Goal: Use online tool/utility: Utilize a website feature to perform a specific function

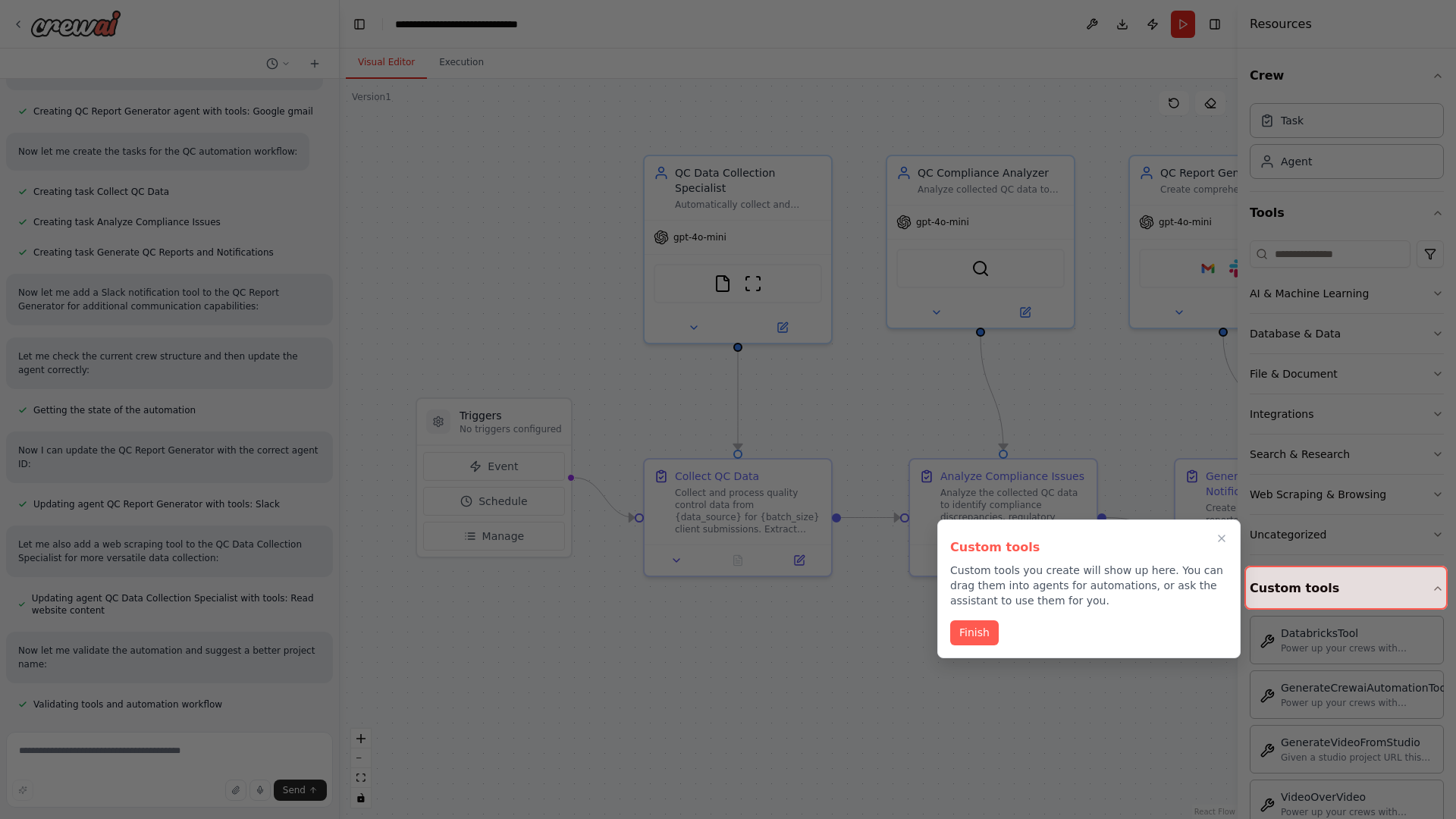
scroll to position [1330, 0]
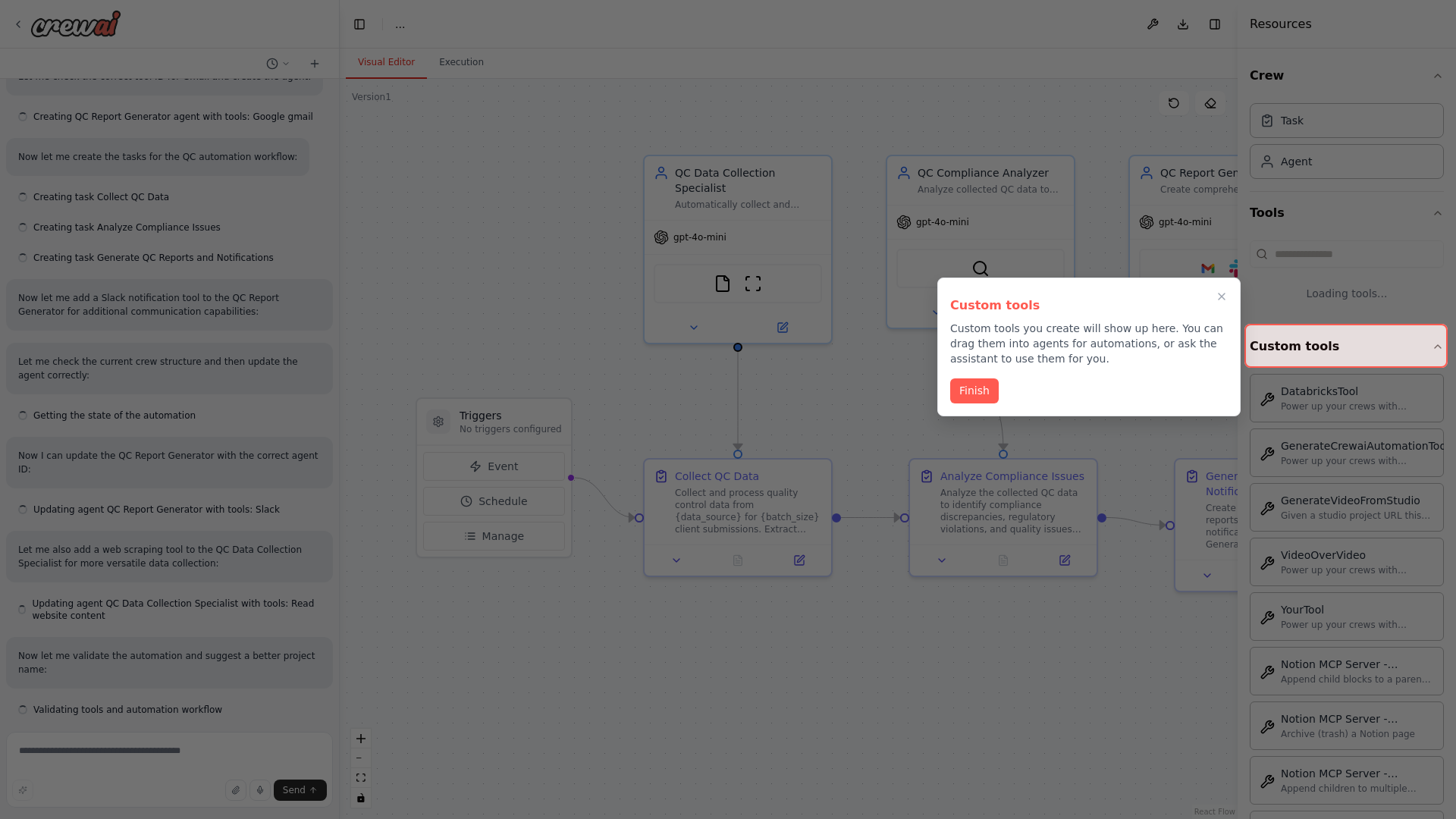
scroll to position [1330, 0]
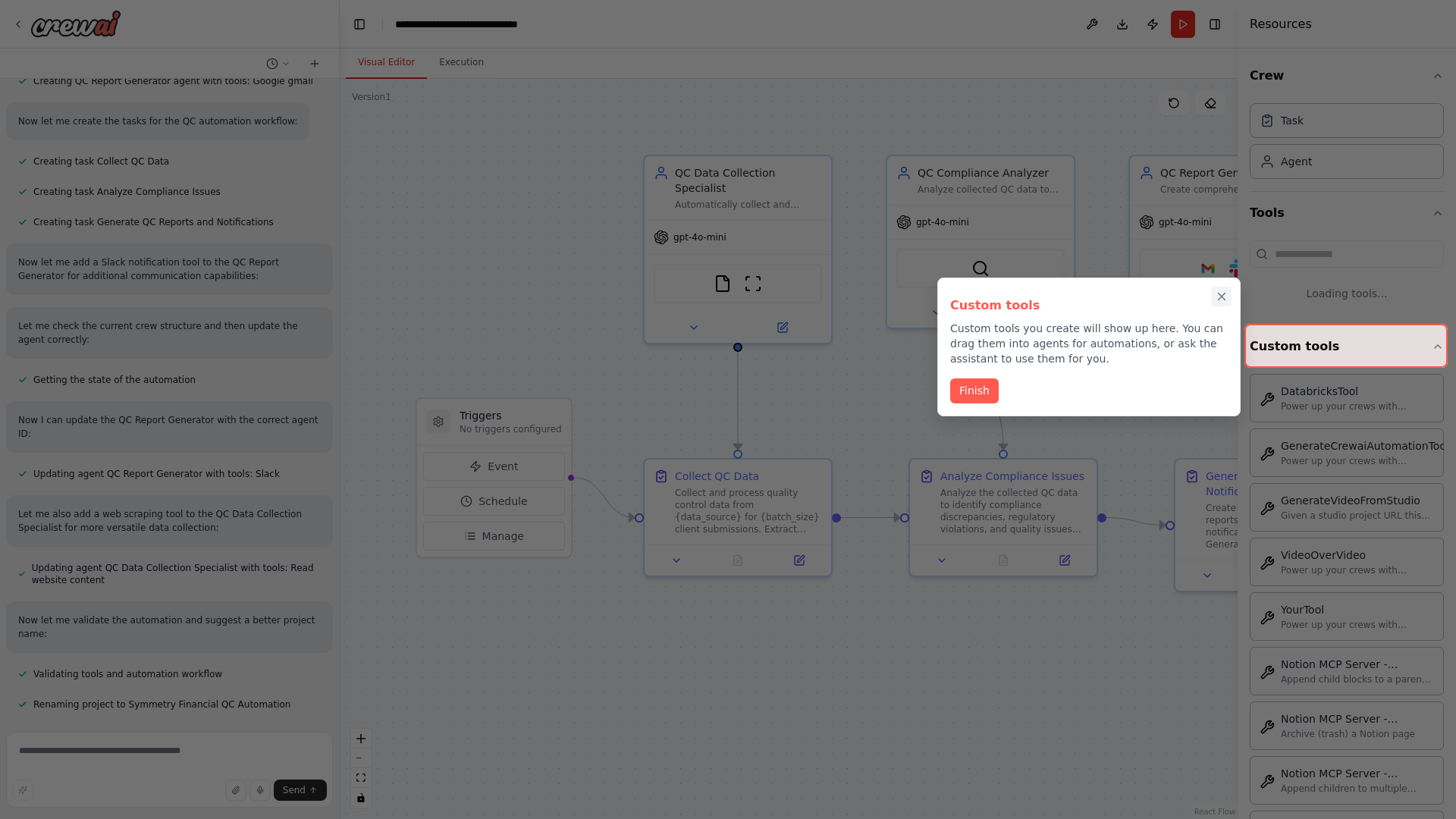
click at [1222, 300] on icon "Close walkthrough" at bounding box center [1222, 297] width 7 height 7
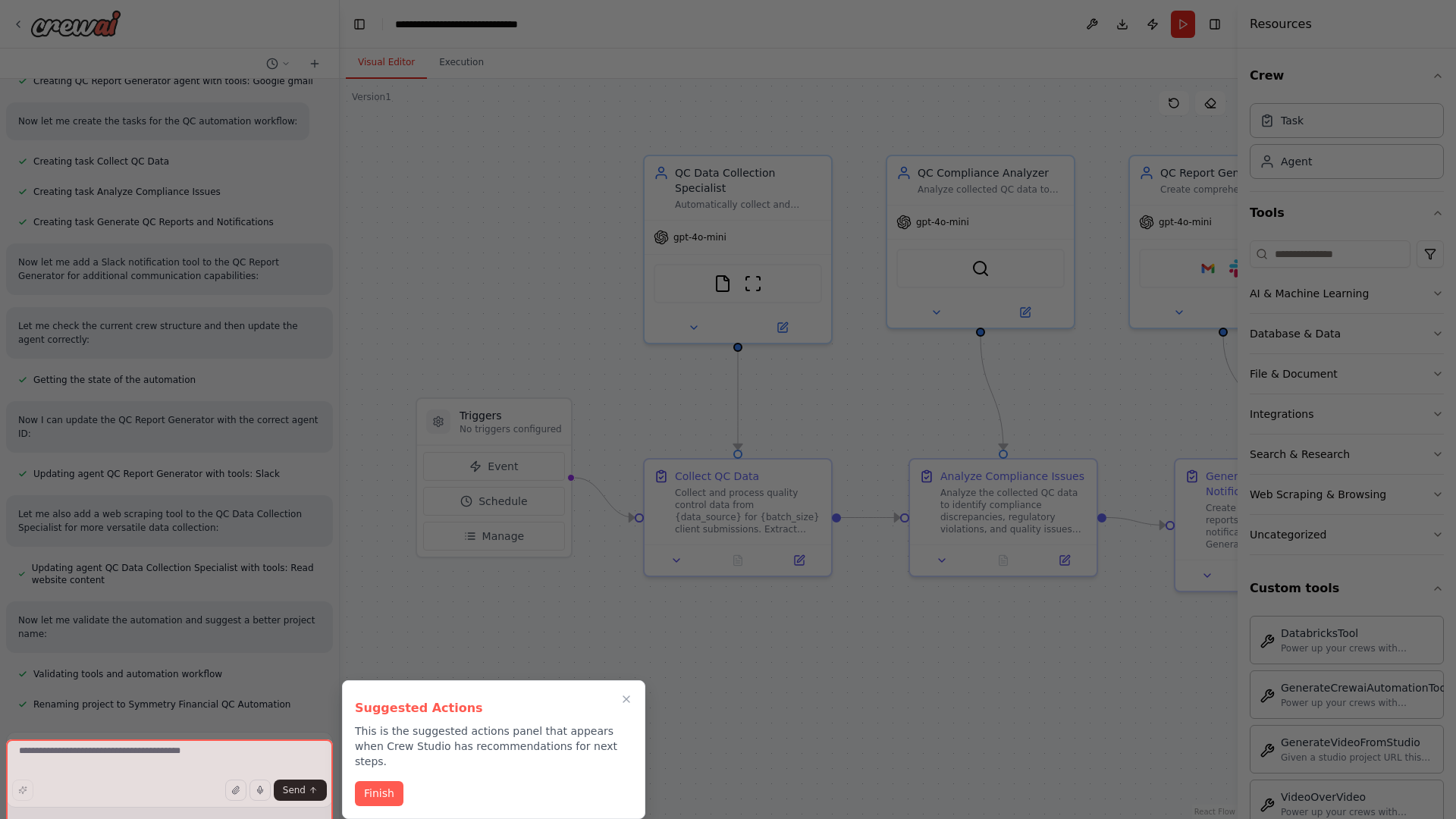
scroll to position [1366, 0]
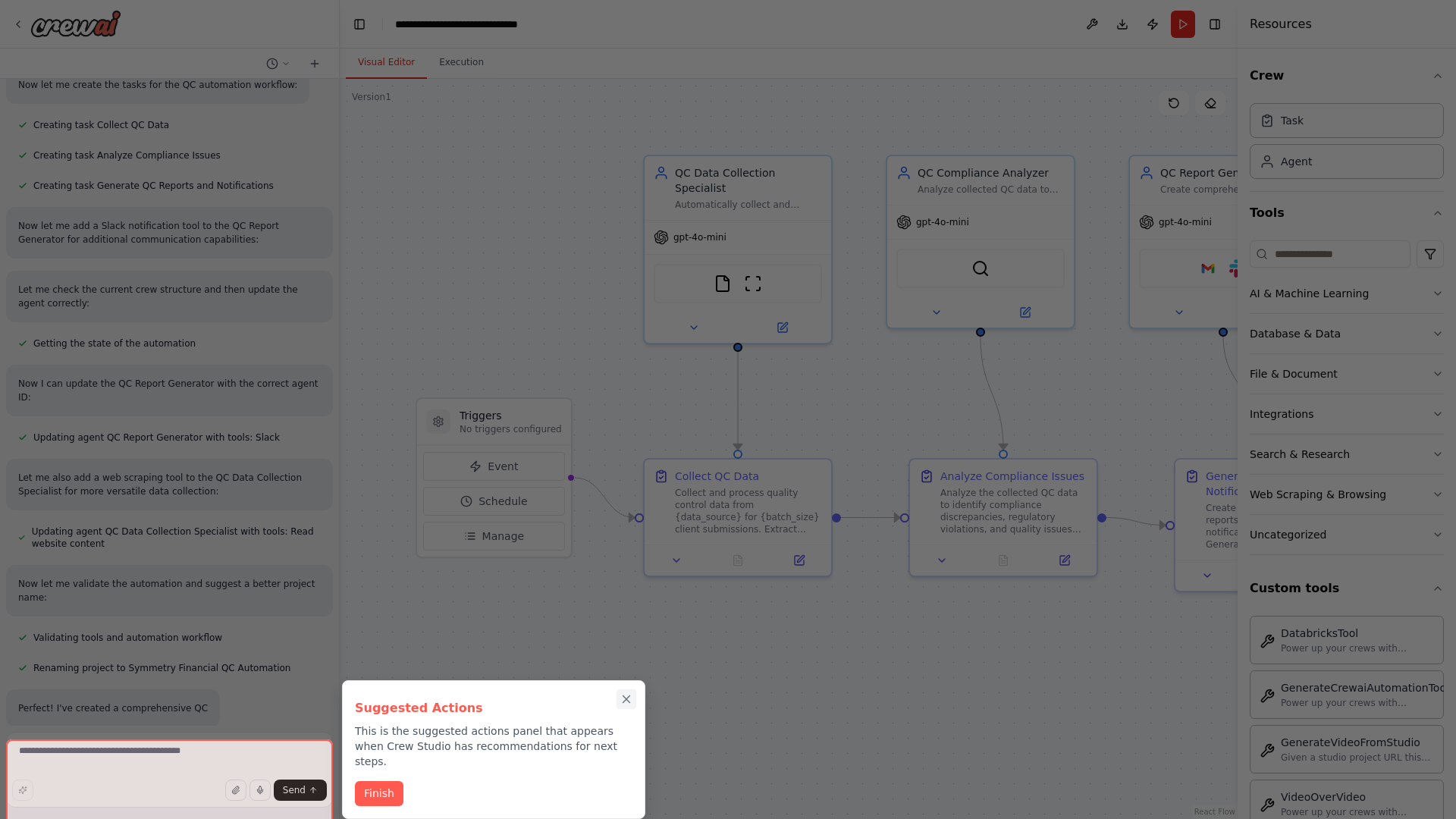
click at [626, 699] on icon "Close walkthrough" at bounding box center [627, 700] width 7 height 7
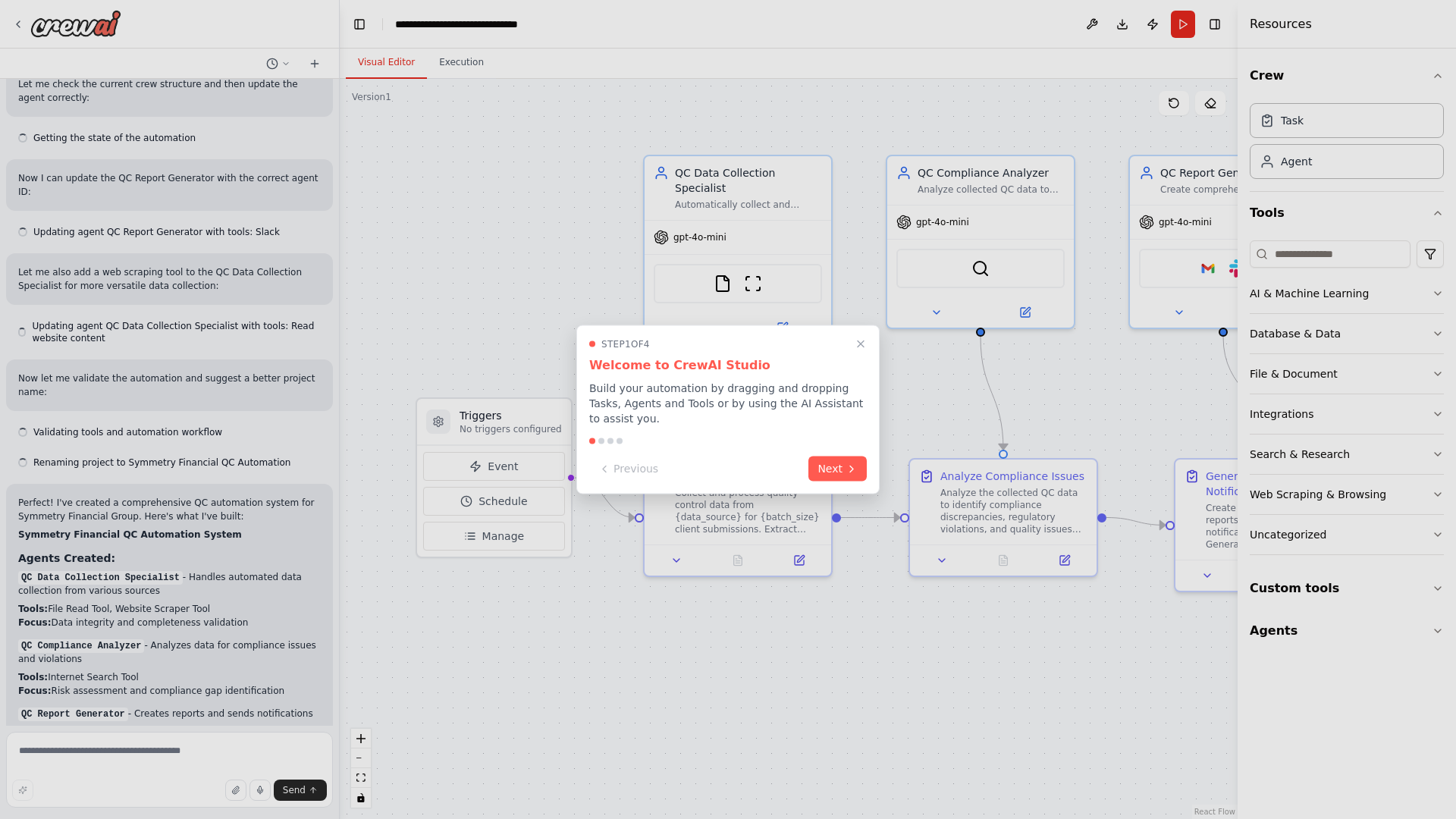
scroll to position [2045, 0]
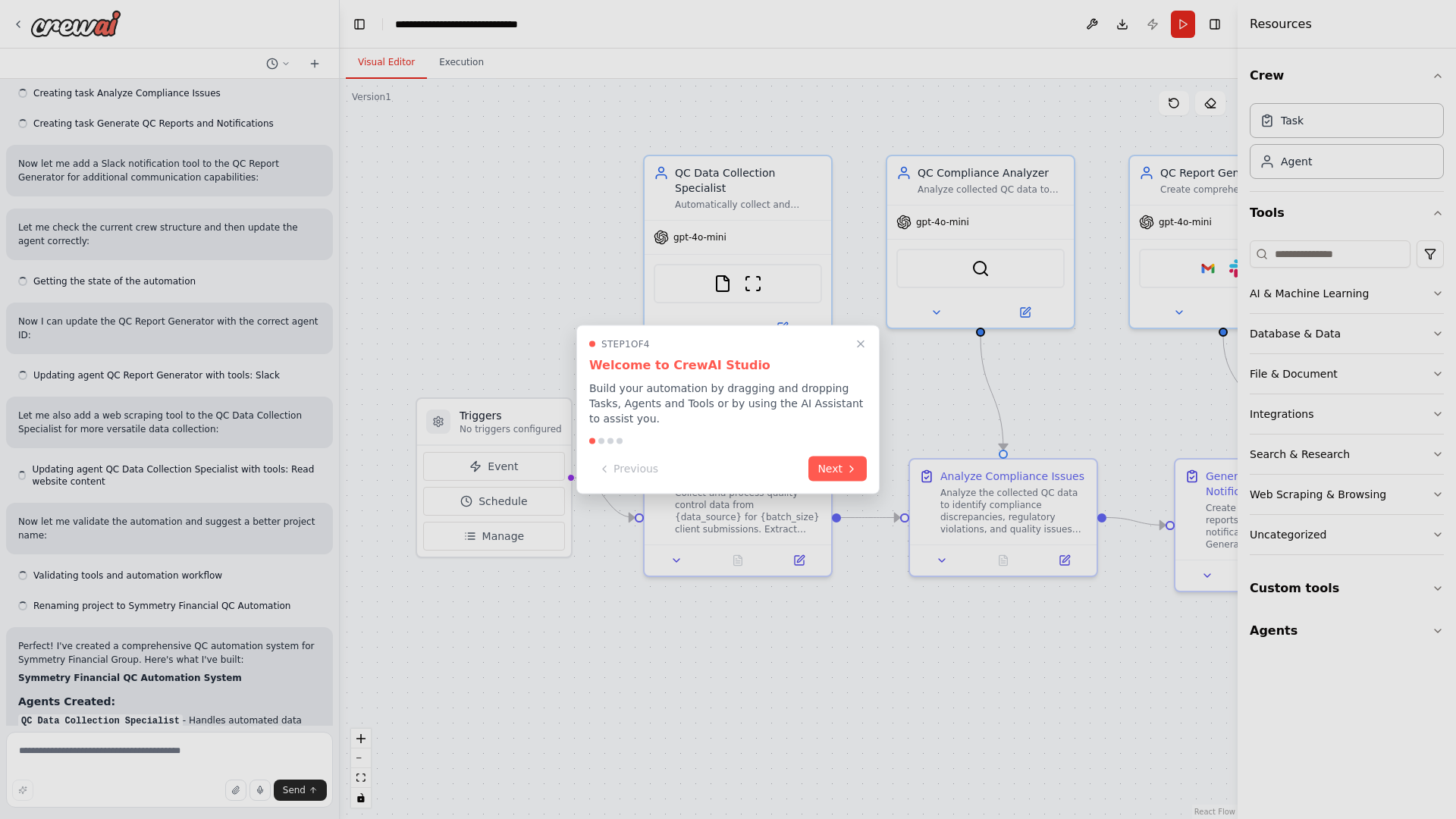
scroll to position [2045, 0]
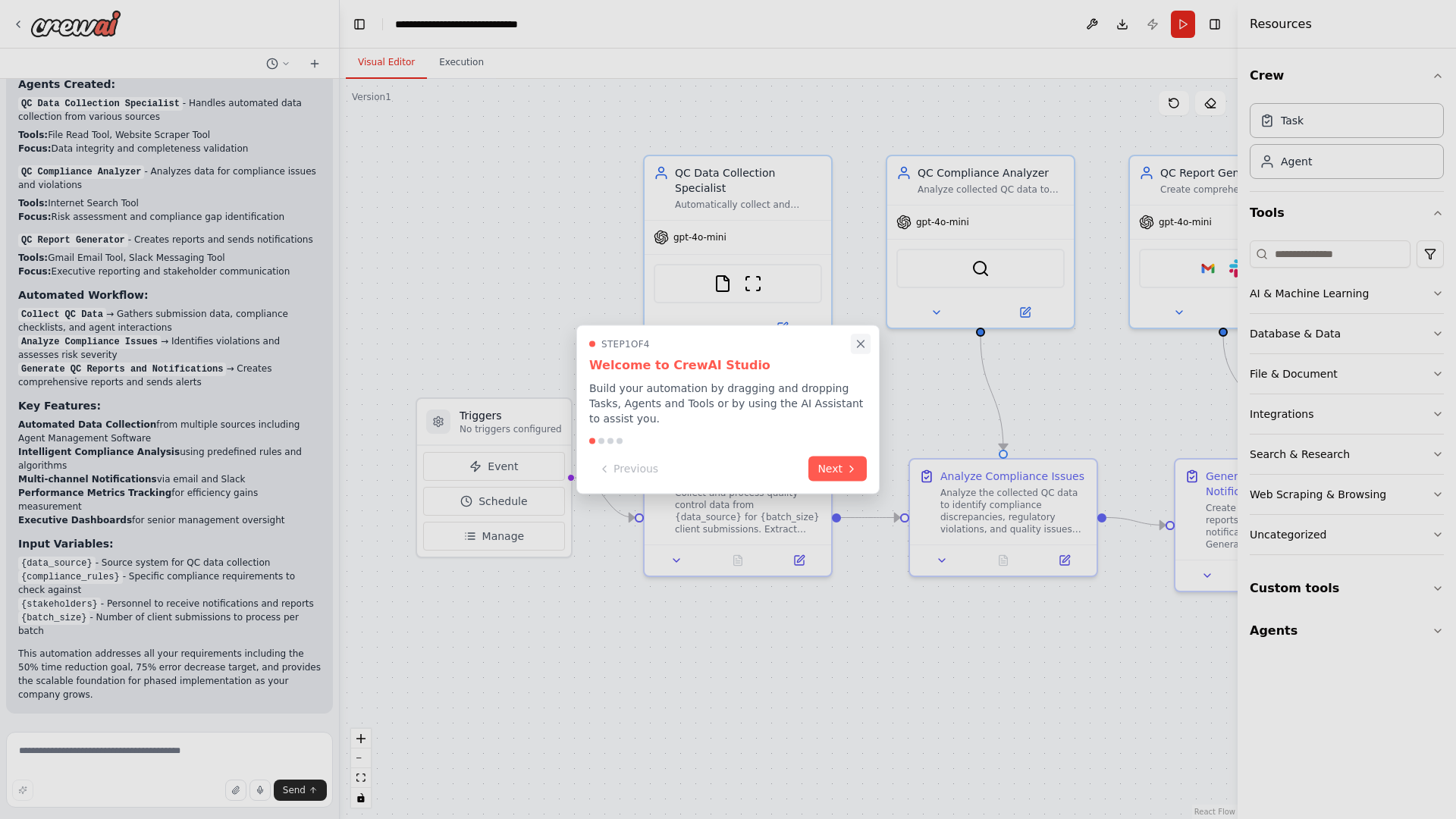
click at [861, 343] on icon "Close walkthrough" at bounding box center [861, 344] width 7 height 7
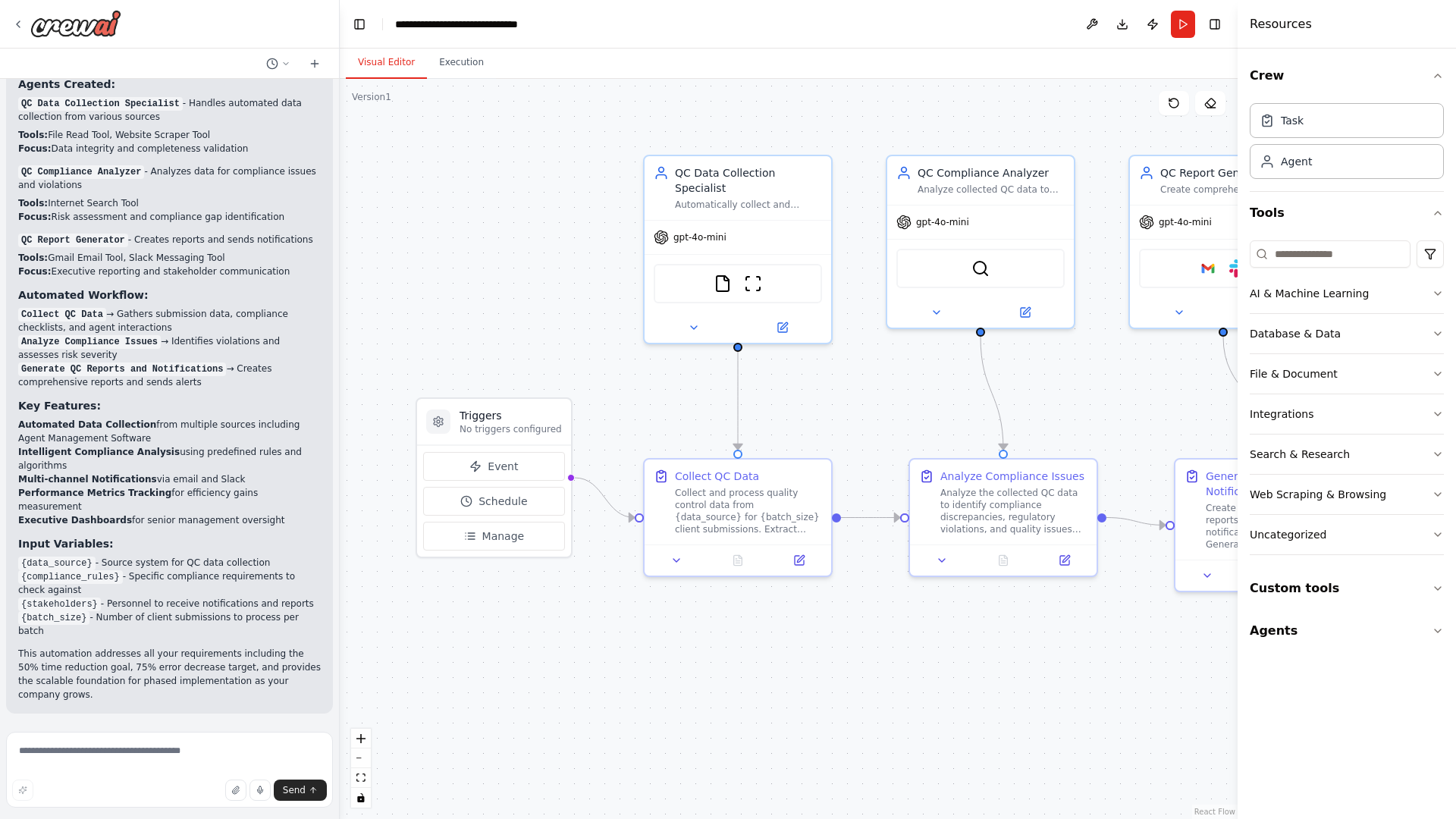
scroll to position [0, 0]
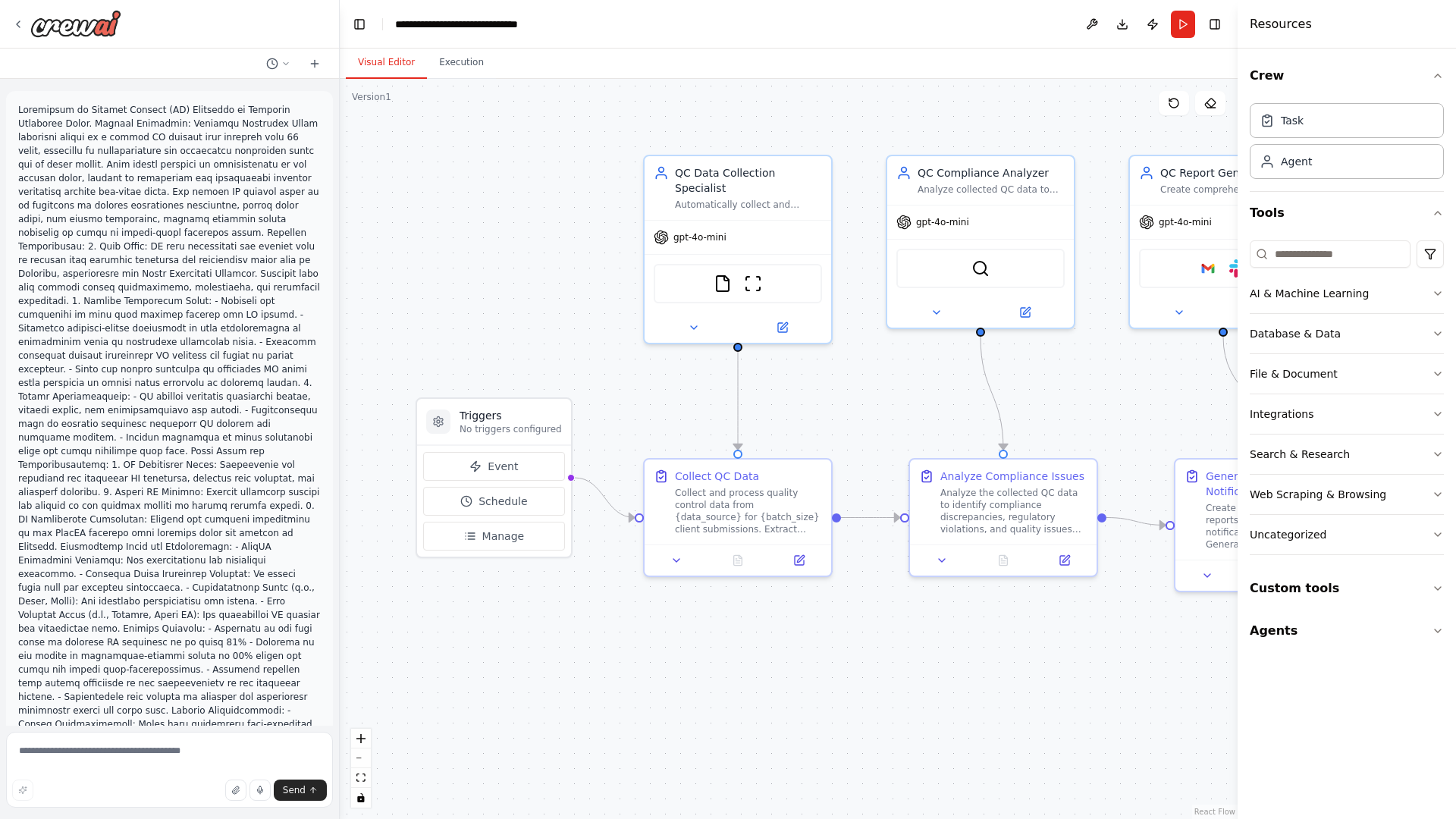
click at [21, 106] on p at bounding box center [169, 492] width 303 height 778
click at [447, 167] on div ".deletable-edge-delete-btn { width: 20px; height: 20px; border: 0px solid #ffff…" at bounding box center [788, 448] width 897 height 740
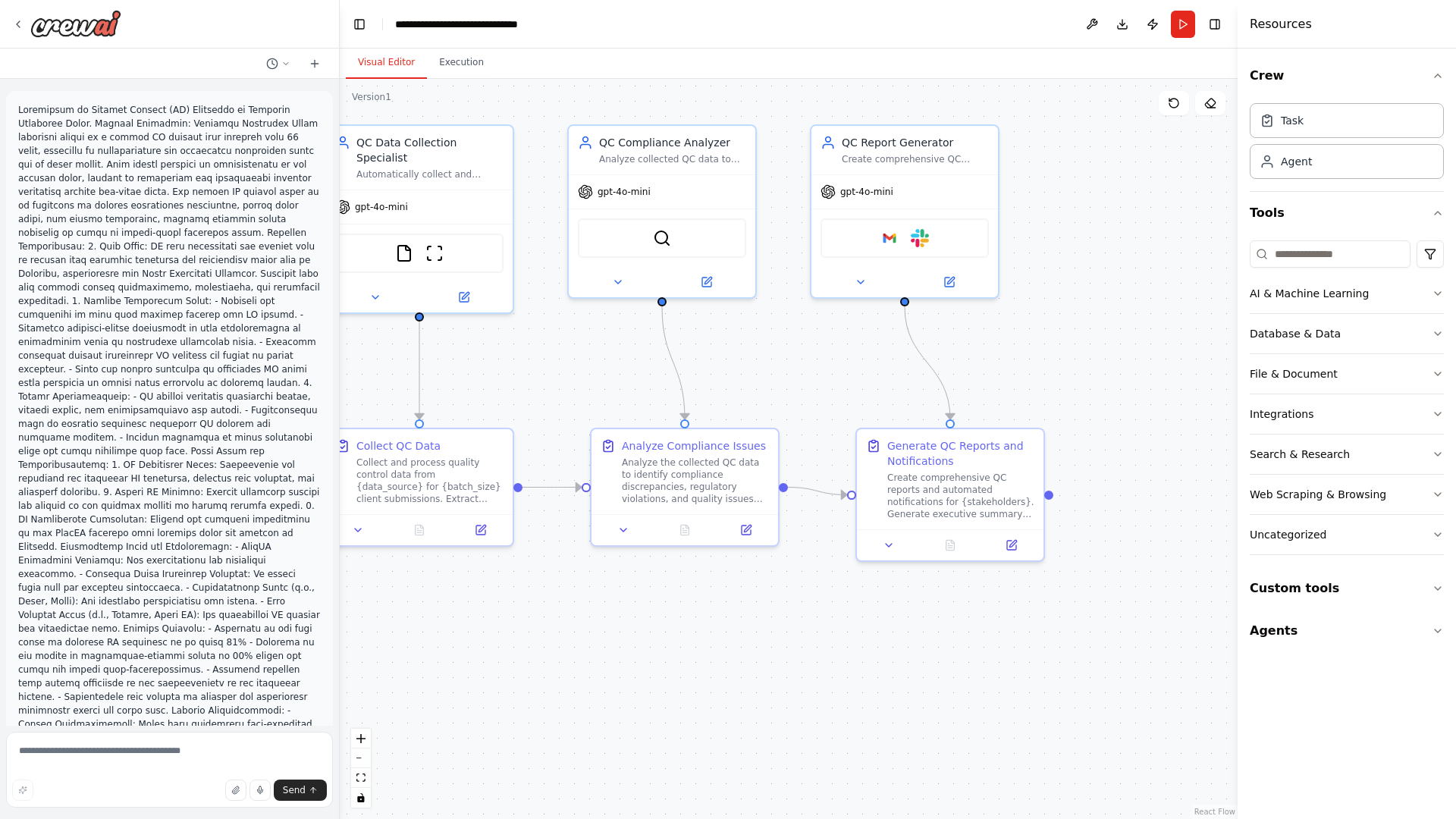
drag, startPoint x: 748, startPoint y: 128, endPoint x: 429, endPoint y: 98, distance: 320.4
click at [429, 98] on div ".deletable-edge-delete-btn { width: 20px; height: 20px; border: 0px solid #ffff…" at bounding box center [788, 448] width 897 height 740
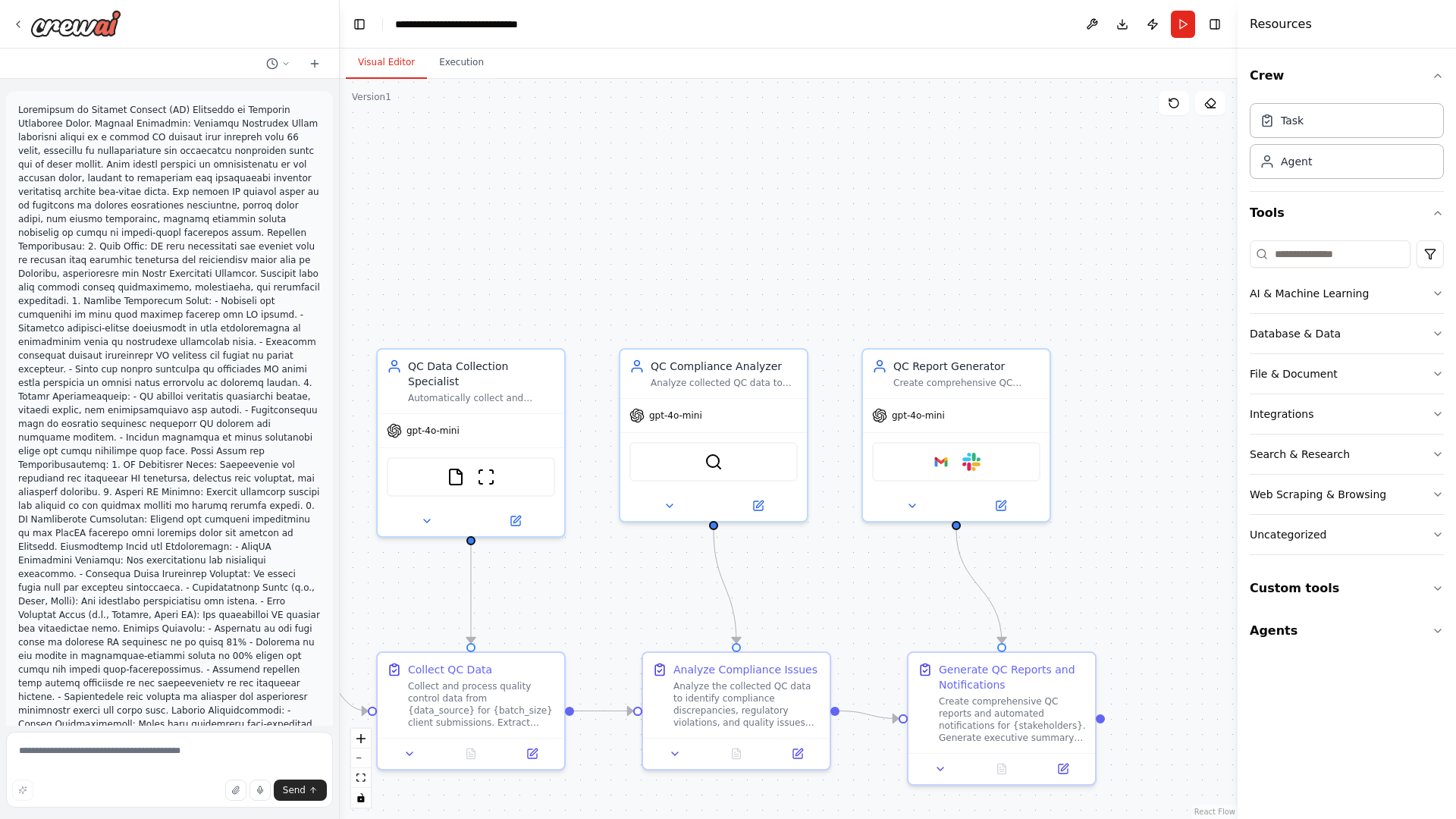
drag, startPoint x: 429, startPoint y: 98, endPoint x: 500, endPoint y: 403, distance: 313.2
click at [500, 403] on div ".deletable-edge-delete-btn { width: 20px; height: 20px; border: 0px solid #ffff…" at bounding box center [788, 448] width 897 height 740
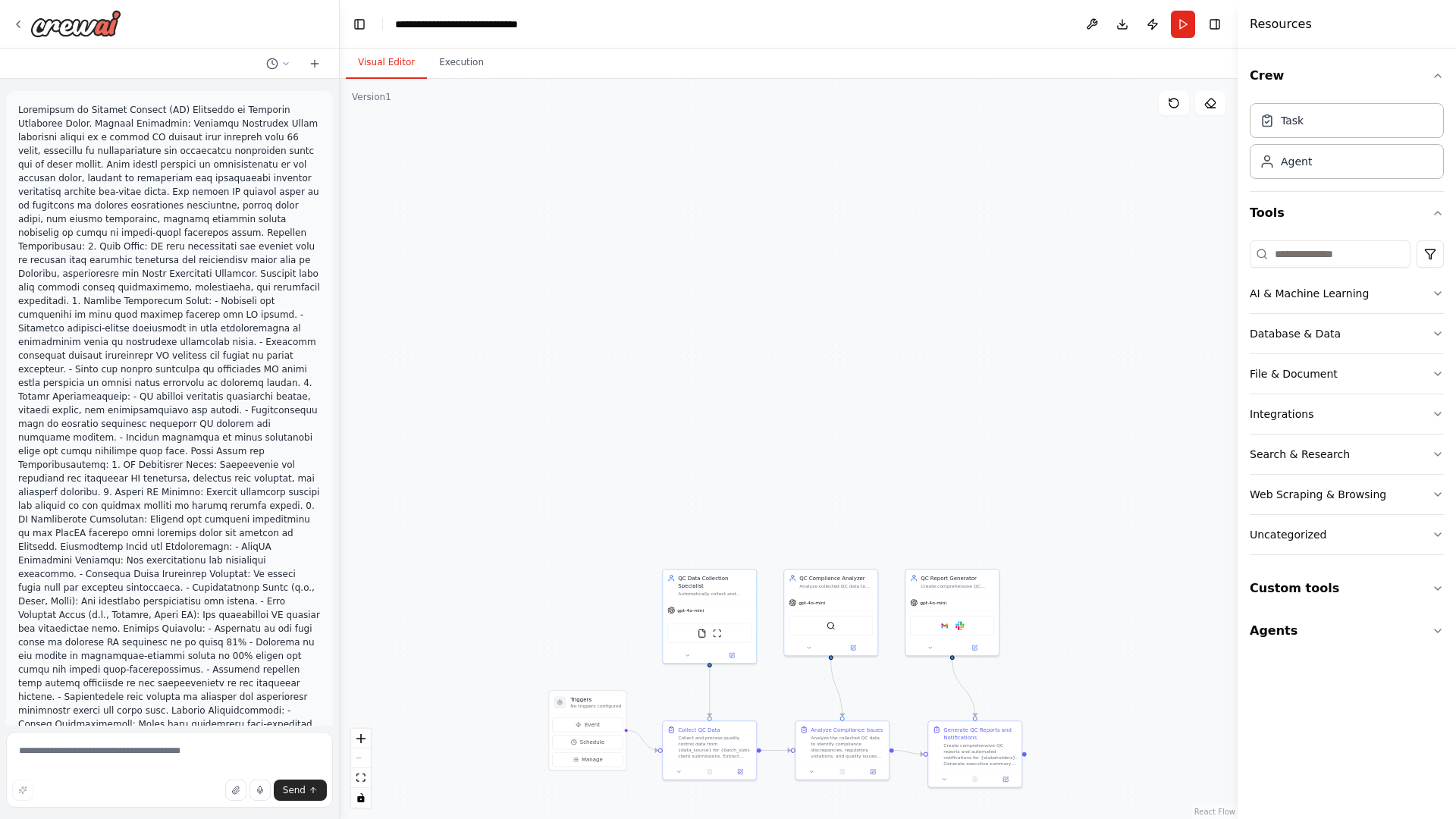
drag, startPoint x: 489, startPoint y: 216, endPoint x: 565, endPoint y: 429, distance: 226.2
click at [565, 429] on div ".deletable-edge-delete-btn { width: 20px; height: 20px; border: 0px solid #ffff…" at bounding box center [788, 448] width 897 height 740
